Goal: Information Seeking & Learning: Check status

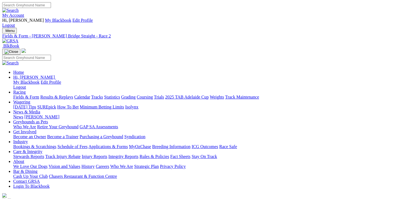
click at [66, 95] on link "Results & Replays" at bounding box center [56, 97] width 33 height 5
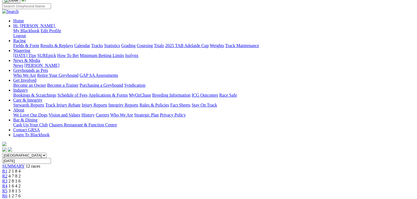
scroll to position [28, 0]
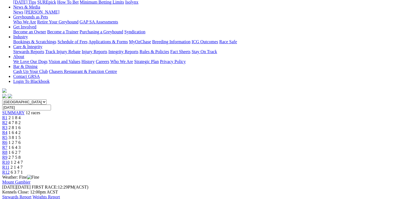
scroll to position [110, 0]
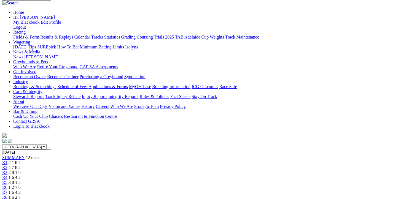
scroll to position [0, 0]
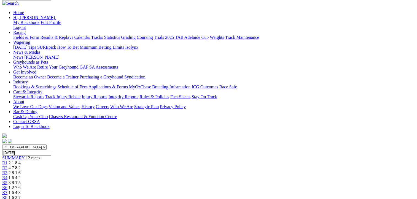
scroll to position [83, 0]
